Goal: Transaction & Acquisition: Purchase product/service

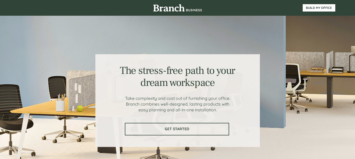
click at [174, 128] on span "GET STARTED" at bounding box center [176, 129] width 103 height 4
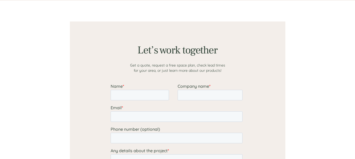
scroll to position [407, 0]
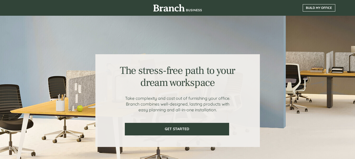
click at [317, 8] on span "BUILD MY OFFICE" at bounding box center [319, 8] width 32 height 4
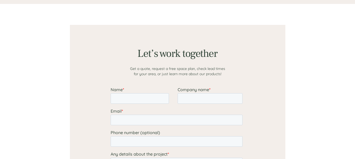
scroll to position [407, 0]
